Goal: Transaction & Acquisition: Purchase product/service

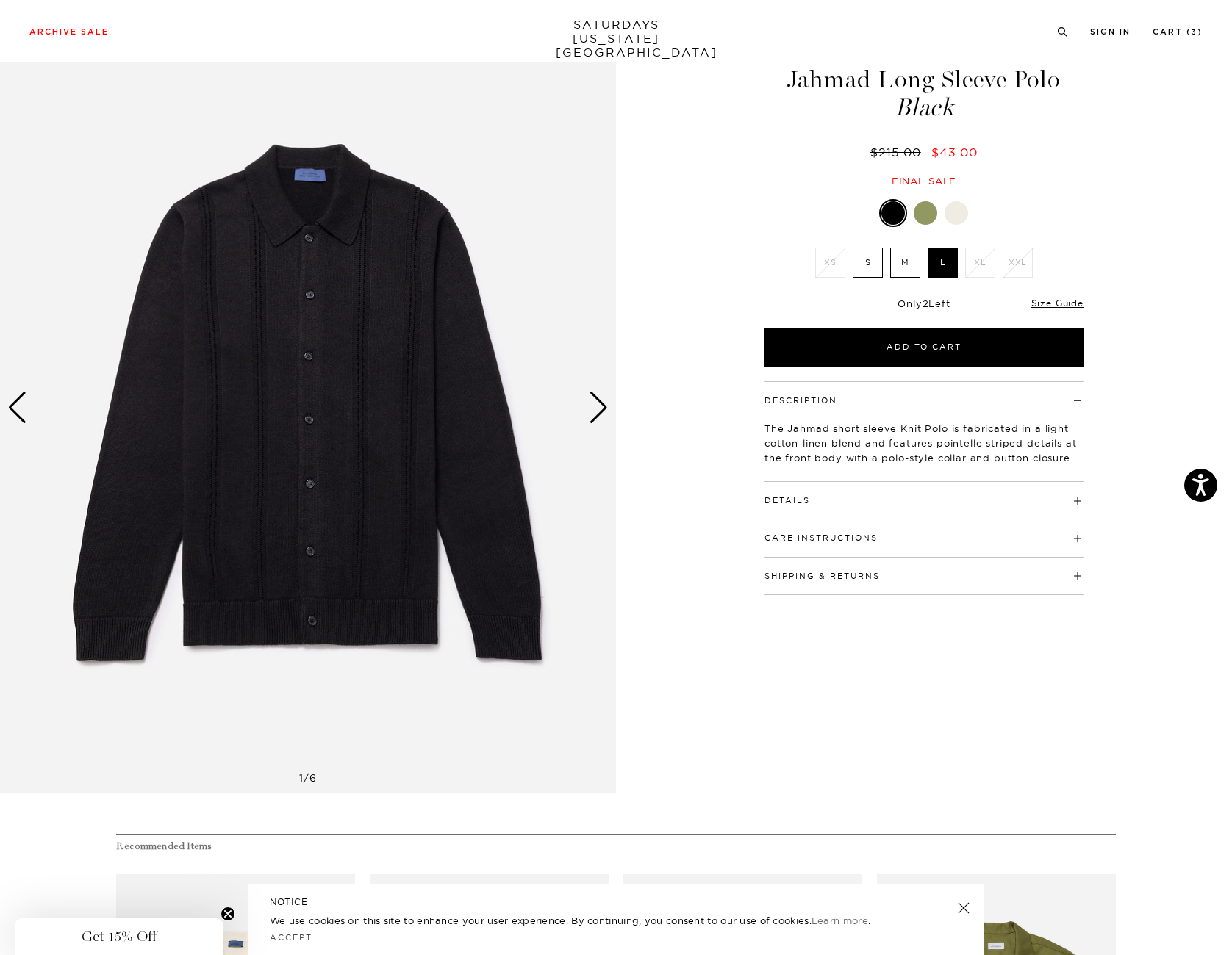
click at [850, 491] on h4 "Details" at bounding box center [924, 494] width 319 height 24
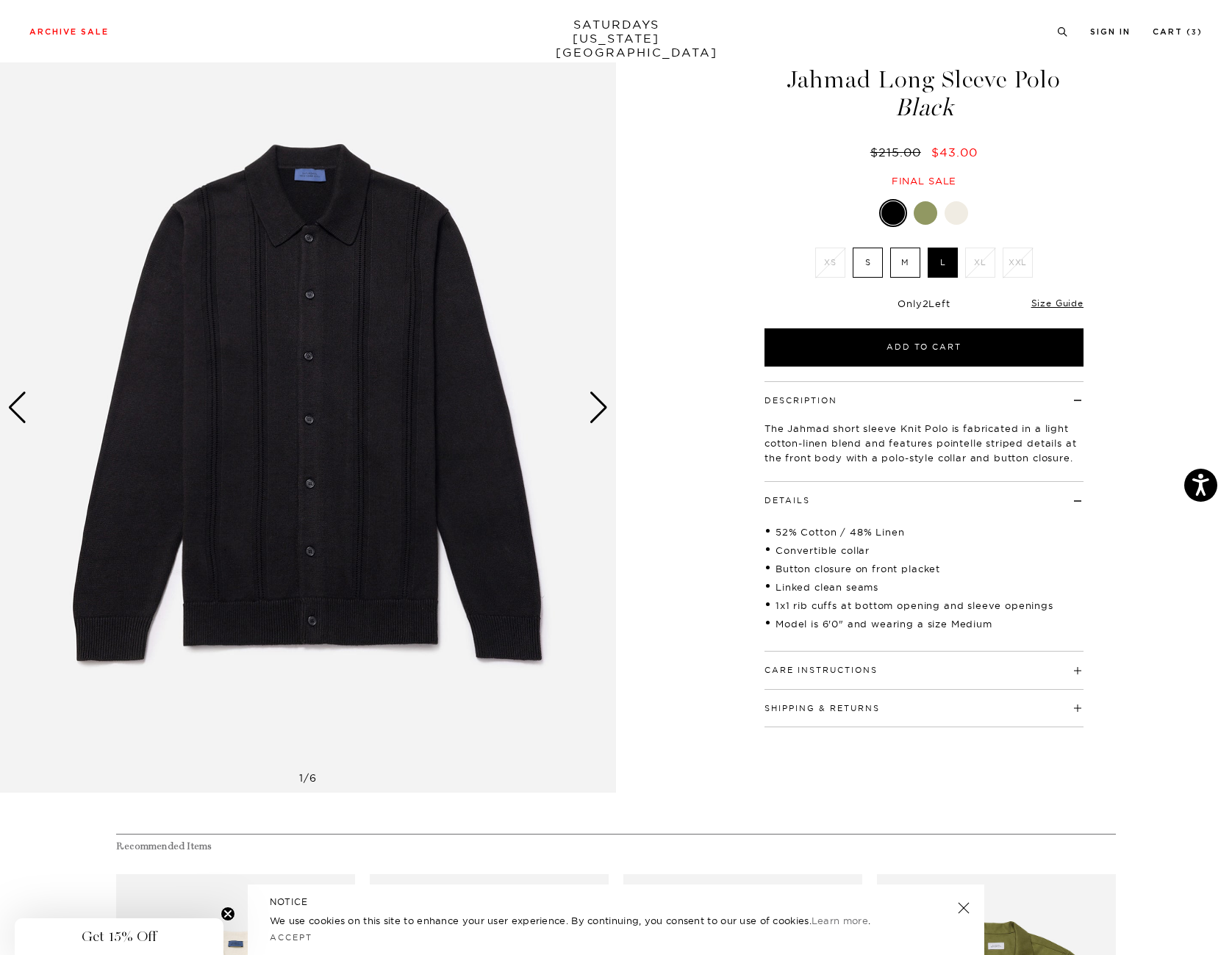
click at [878, 667] on button "Care Instructions" at bounding box center [821, 671] width 113 height 8
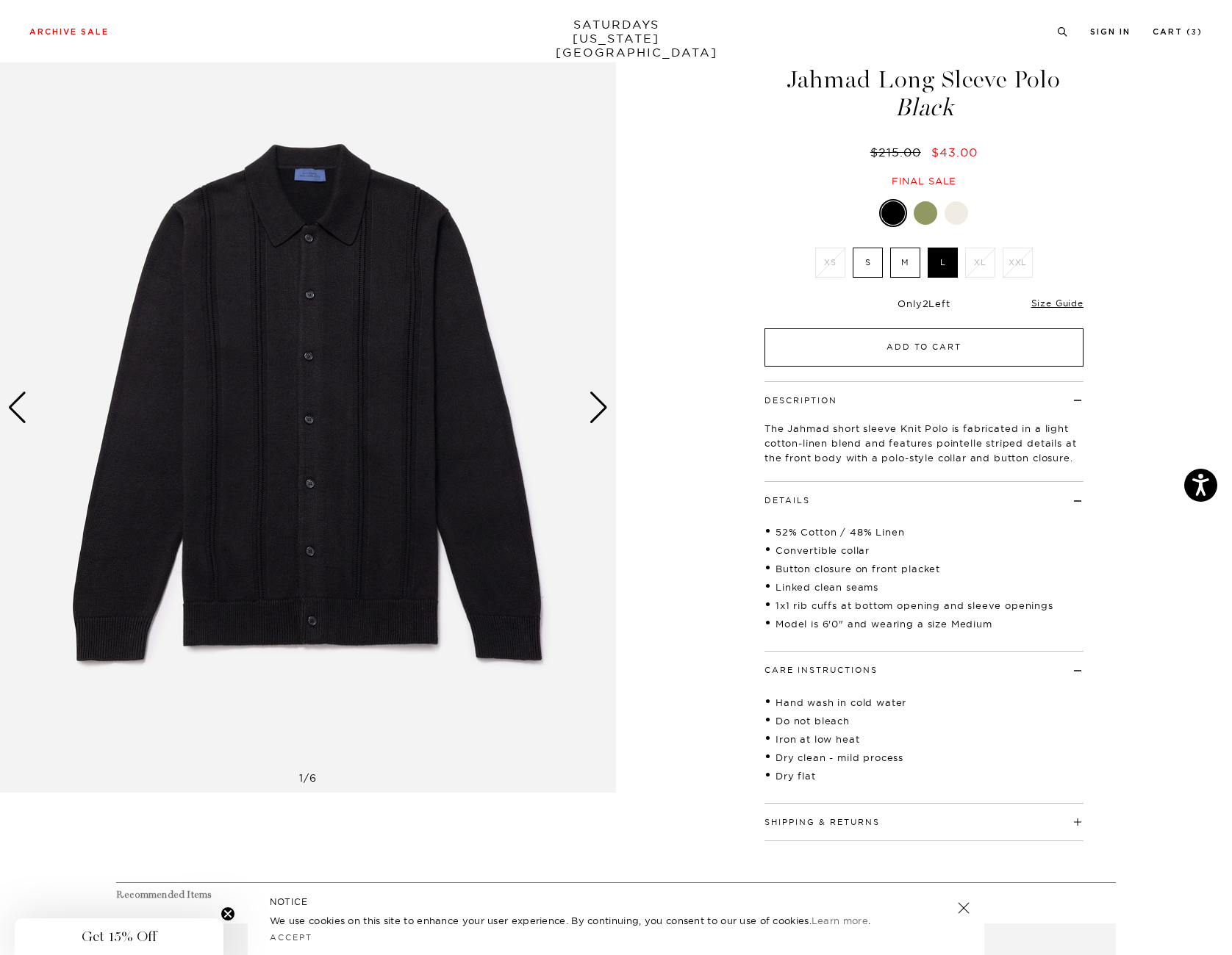
click at [892, 352] on button "Add to Cart" at bounding box center [924, 348] width 319 height 38
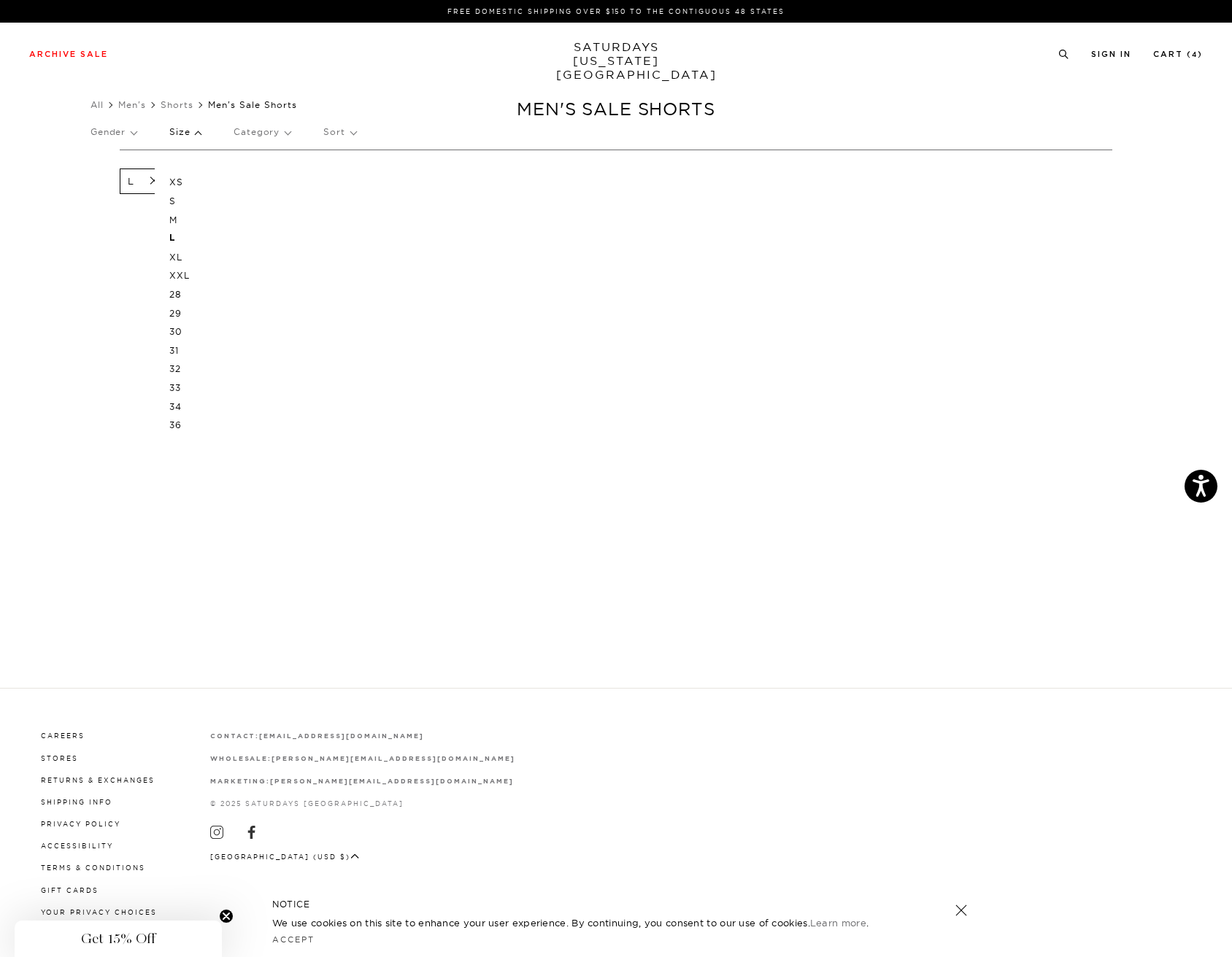
click at [179, 361] on p "32" at bounding box center [213, 369] width 88 height 19
click at [69, 45] on div "Archive Sale Men's Tees Shirts Shorts Swim Knitwear Pants Sweats Women's" at bounding box center [616, 53] width 1232 height 62
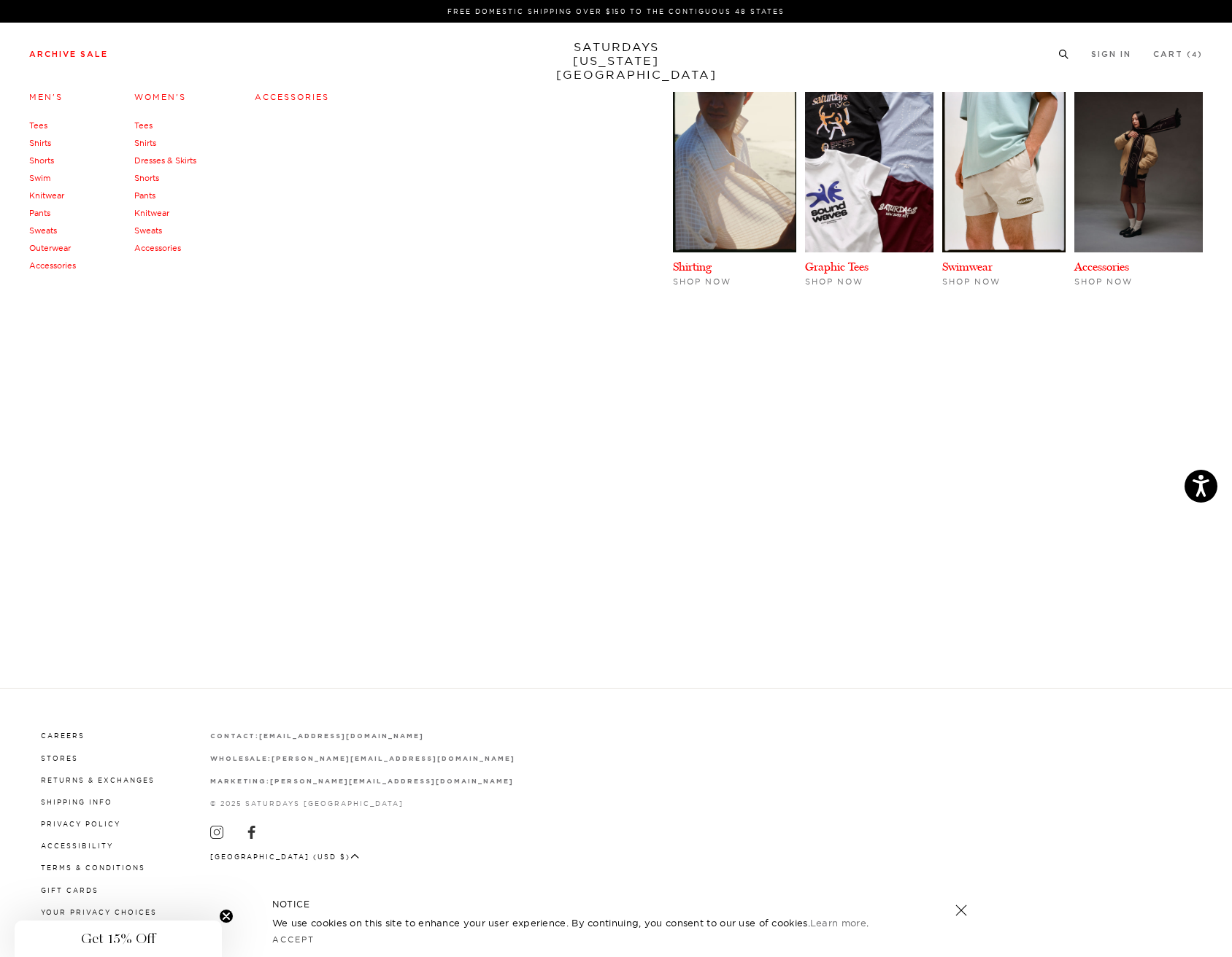
click at [45, 174] on link "Swim" at bounding box center [40, 177] width 21 height 10
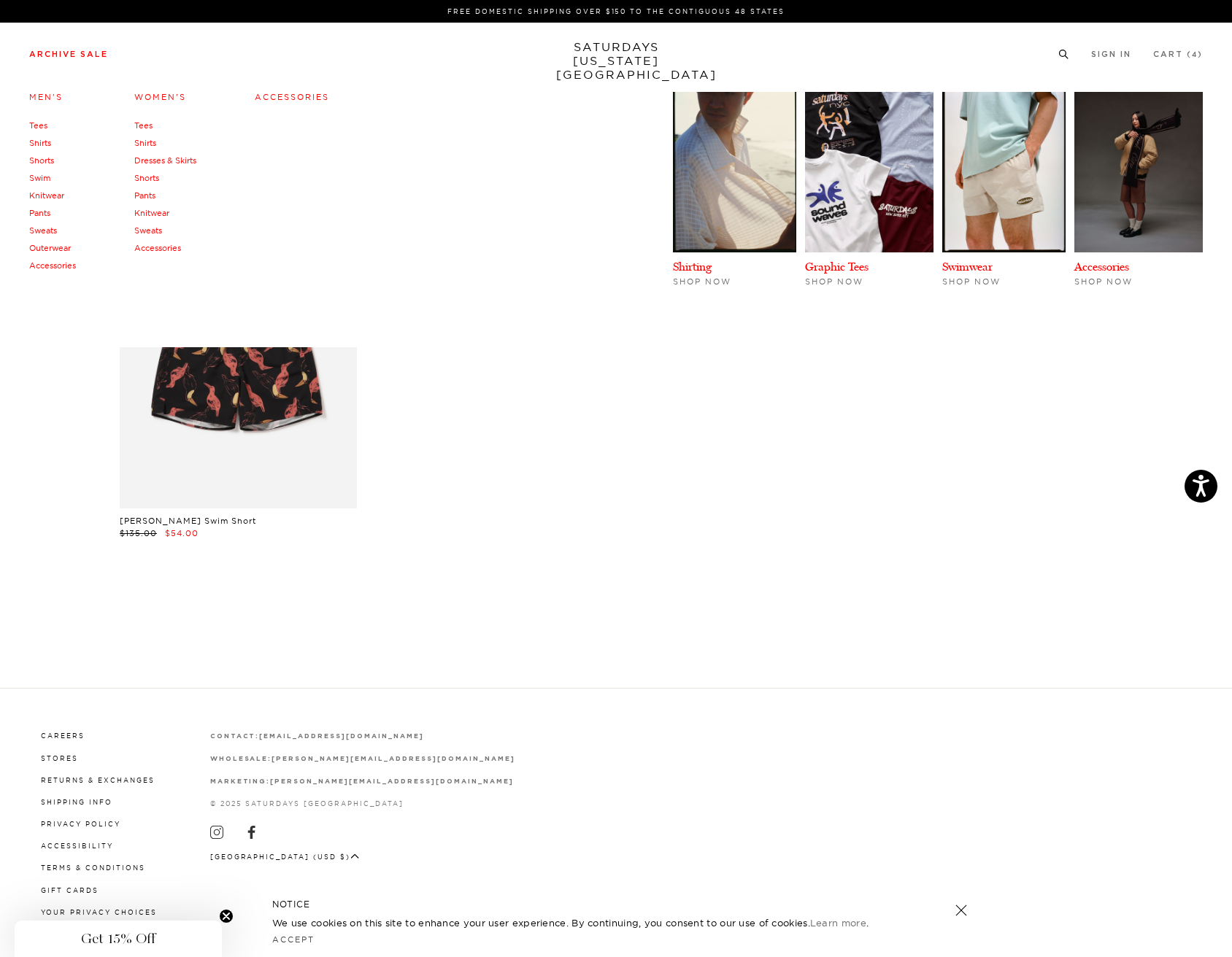
click at [53, 270] on link "Accessories" at bounding box center [53, 265] width 47 height 10
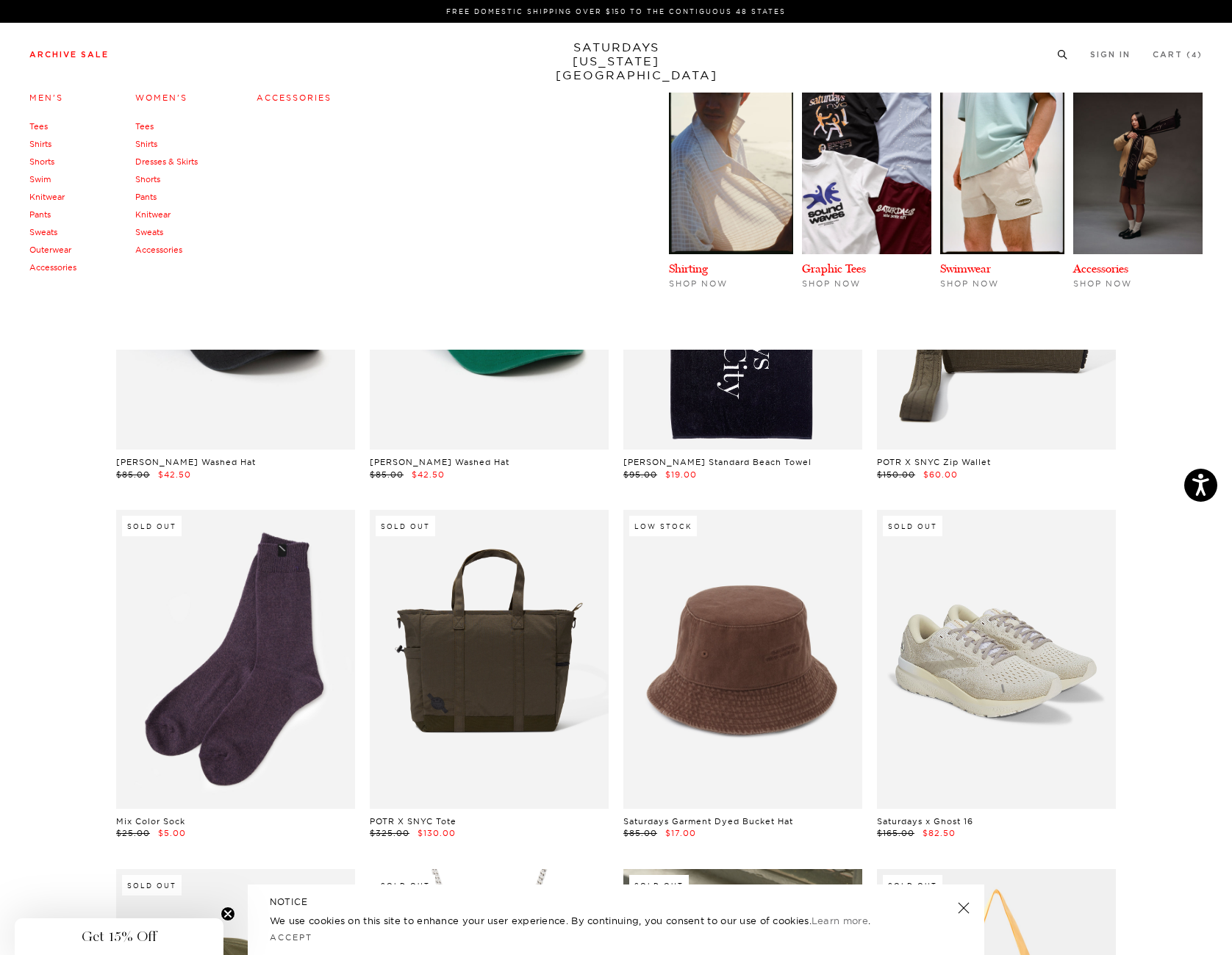
click at [57, 249] on link "Outerwear" at bounding box center [50, 249] width 42 height 10
